Goal: Use online tool/utility: Utilize a website feature to perform a specific function

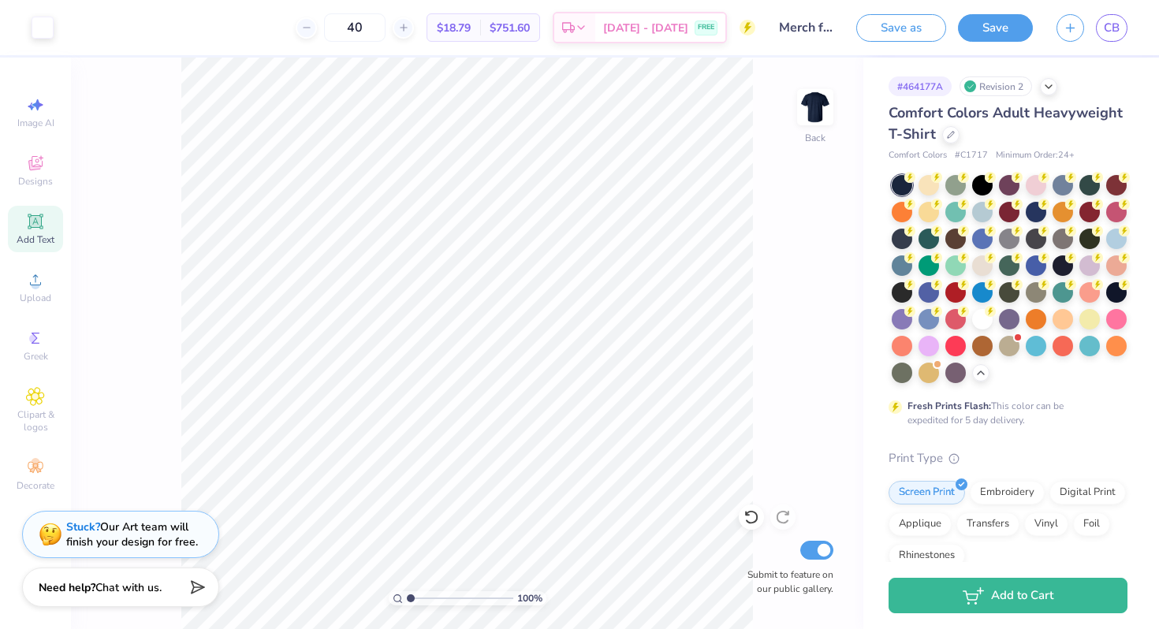
scroll to position [287, 0]
click at [982, 214] on div at bounding box center [982, 210] width 20 height 20
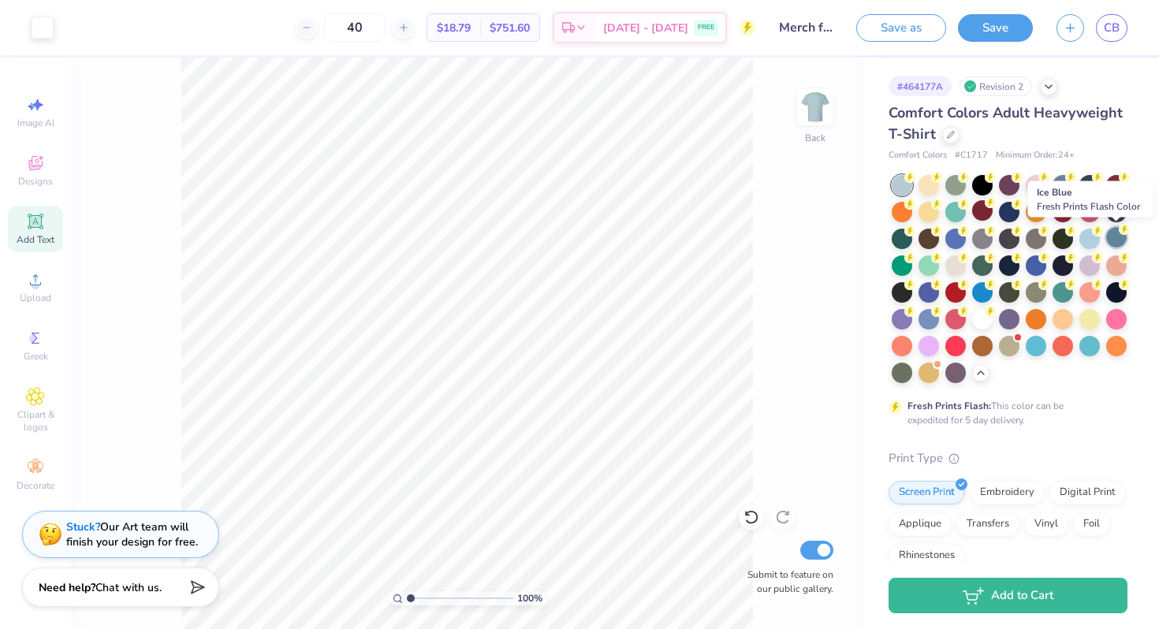
click at [1117, 243] on div at bounding box center [1116, 237] width 20 height 20
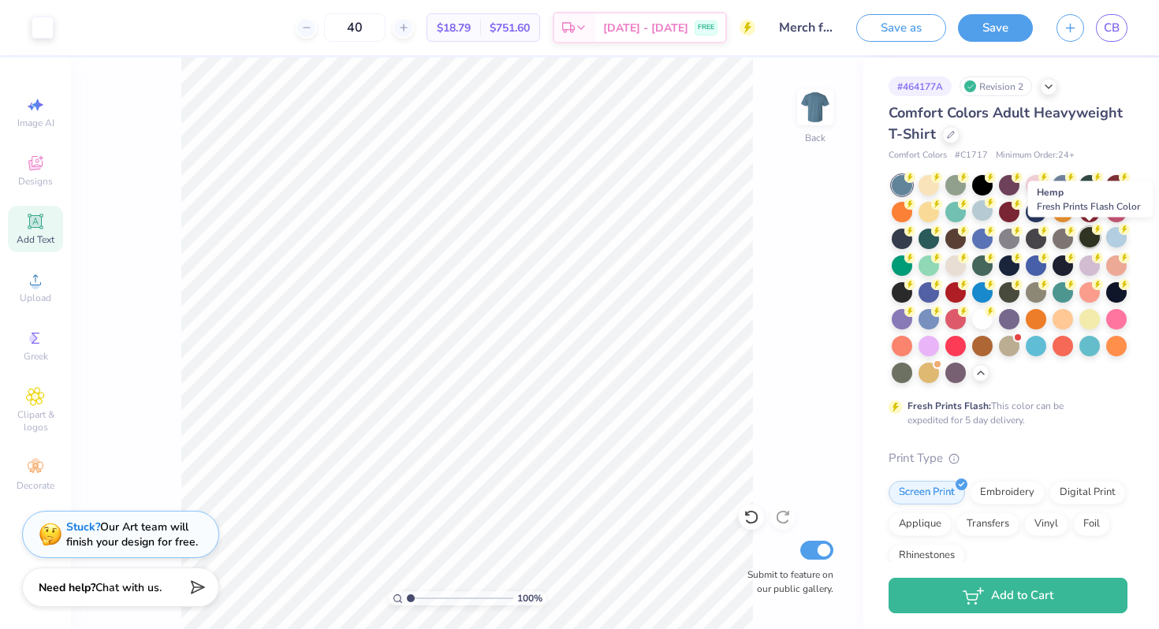
click at [1091, 240] on div at bounding box center [1089, 237] width 20 height 20
click at [1092, 246] on div at bounding box center [1089, 237] width 20 height 20
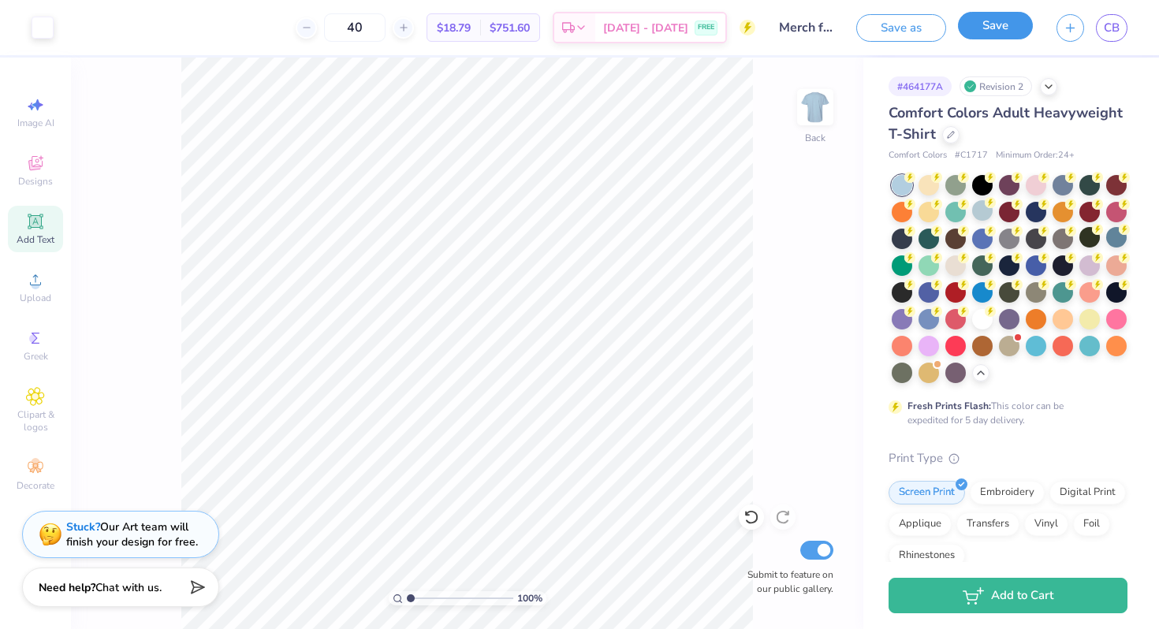
click at [999, 31] on button "Save" at bounding box center [995, 26] width 75 height 28
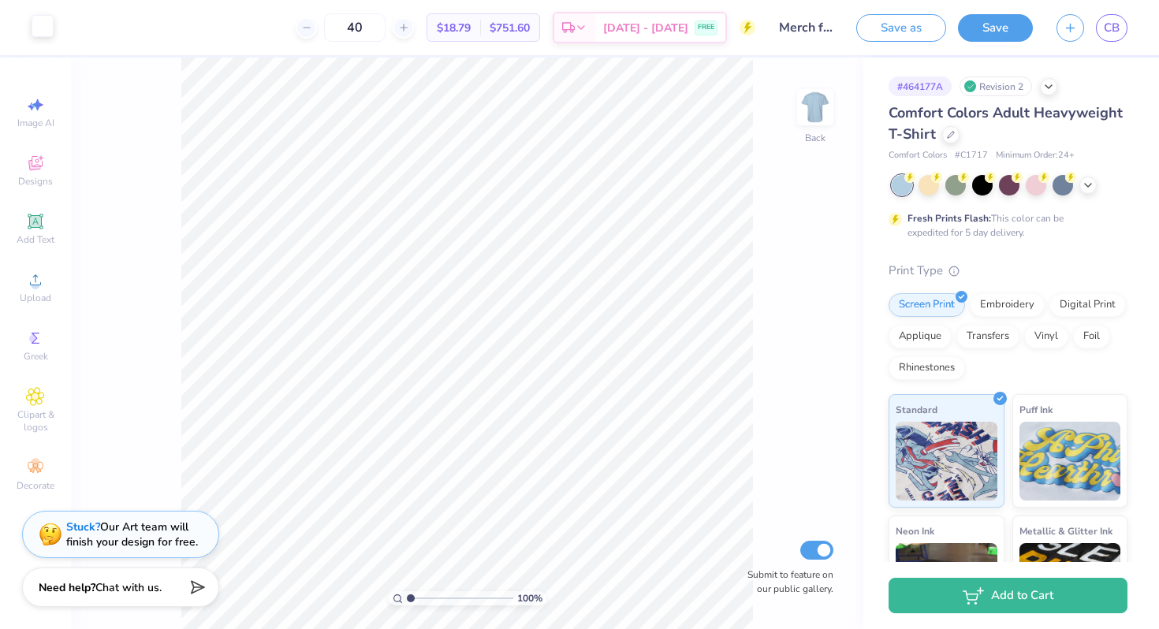
click at [39, 24] on div at bounding box center [43, 26] width 22 height 22
